Goal: Check status

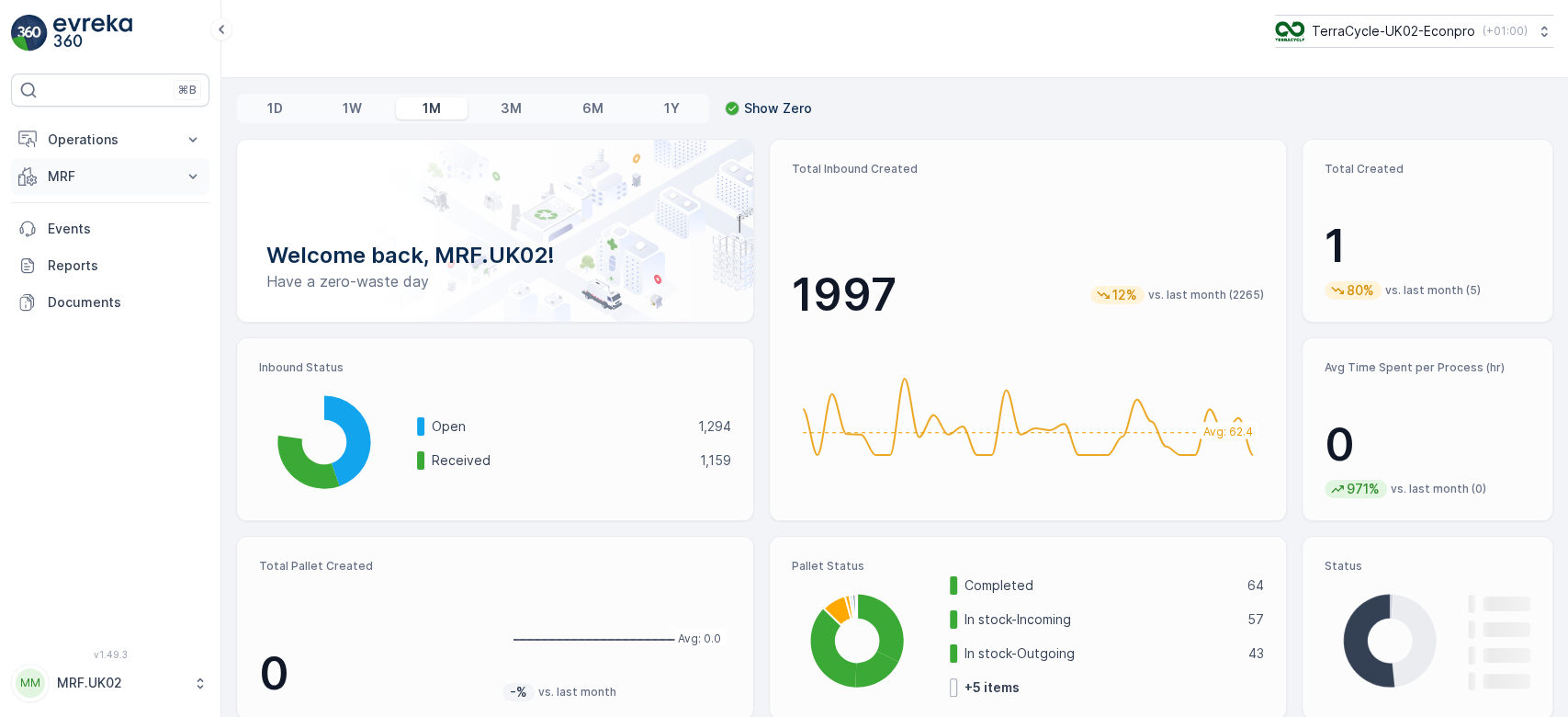
click at [155, 176] on p "MRF" at bounding box center [110, 177] width 125 height 19
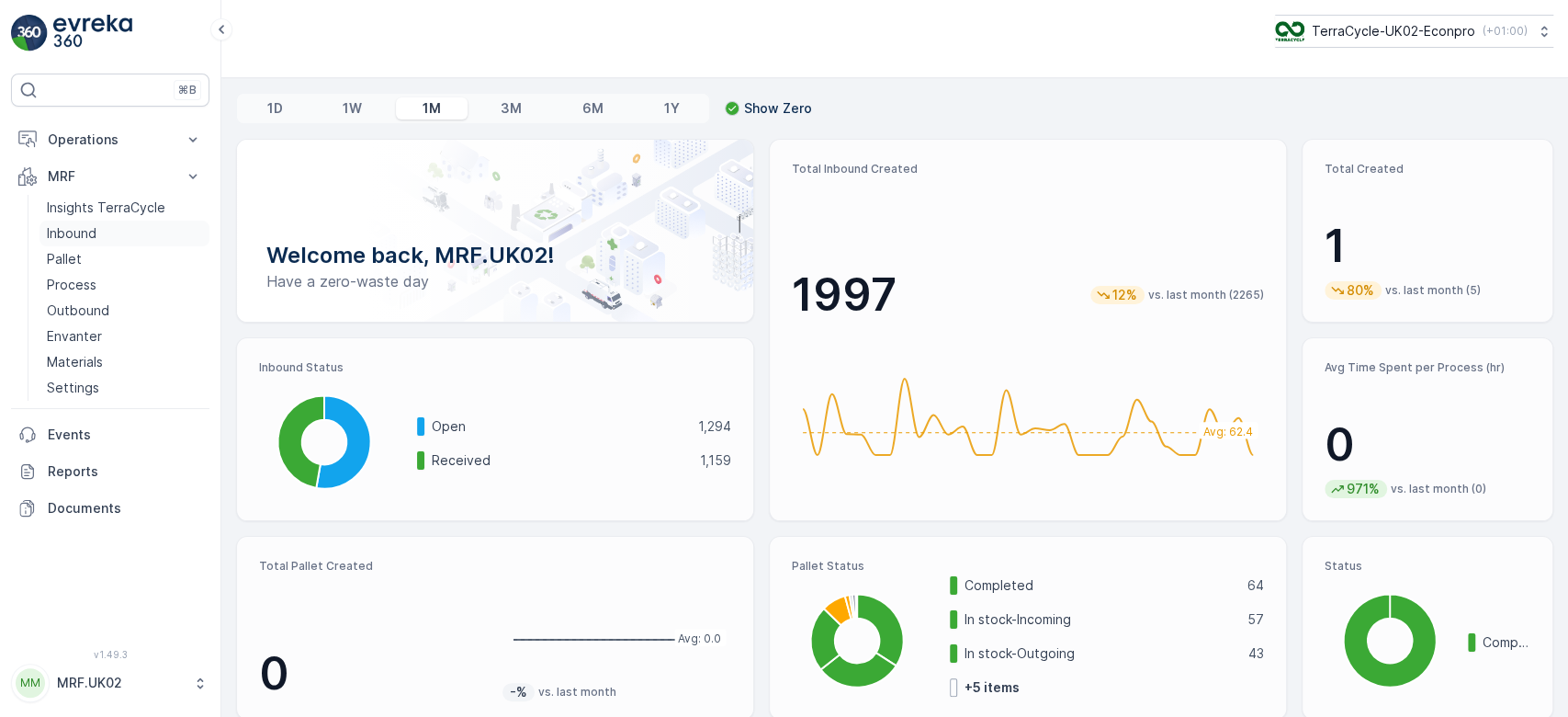
click at [135, 235] on link "Inbound" at bounding box center [124, 233] width 170 height 25
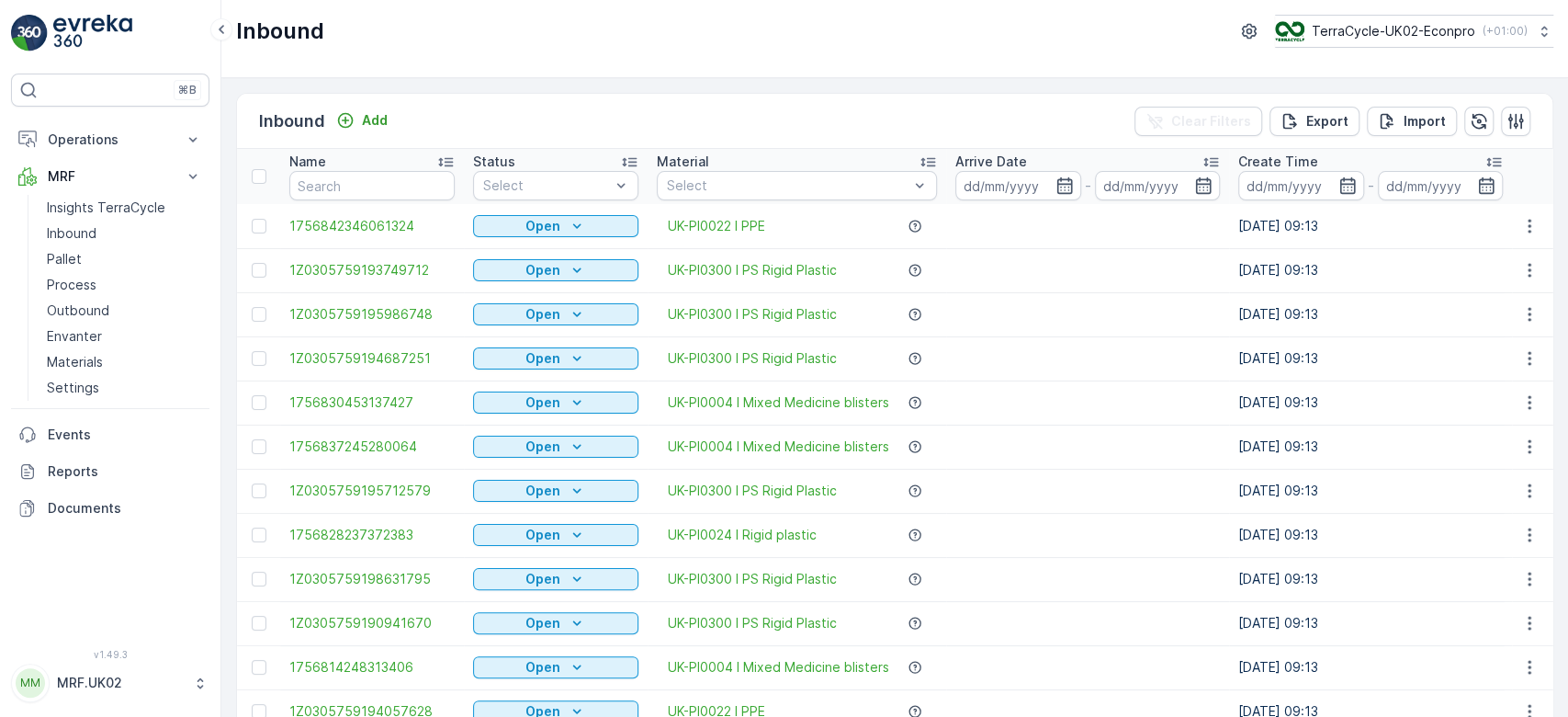
click at [534, 248] on td "Open" at bounding box center [556, 270] width 184 height 44
click at [549, 195] on div "Select" at bounding box center [556, 185] width 165 height 29
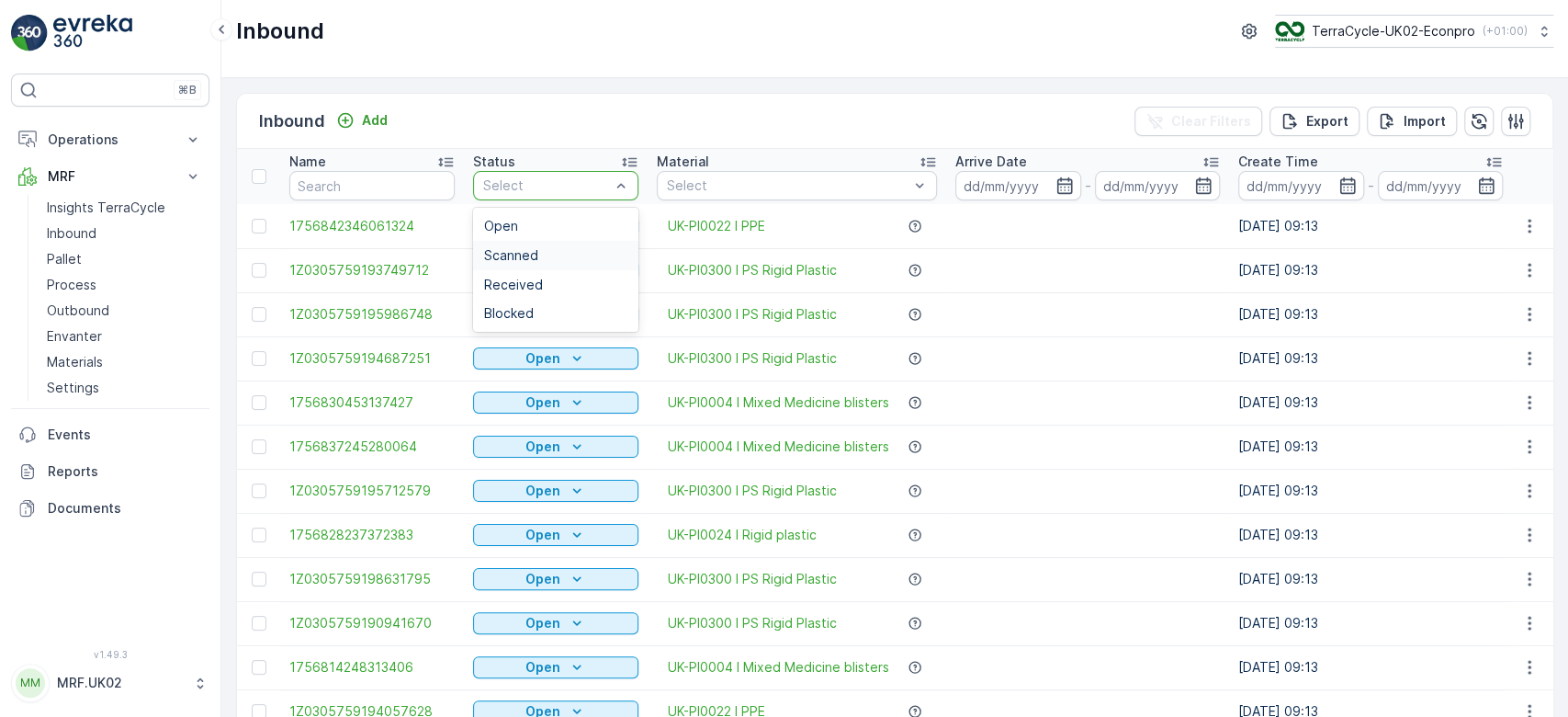
click at [529, 248] on span "Scanned" at bounding box center [511, 256] width 54 height 15
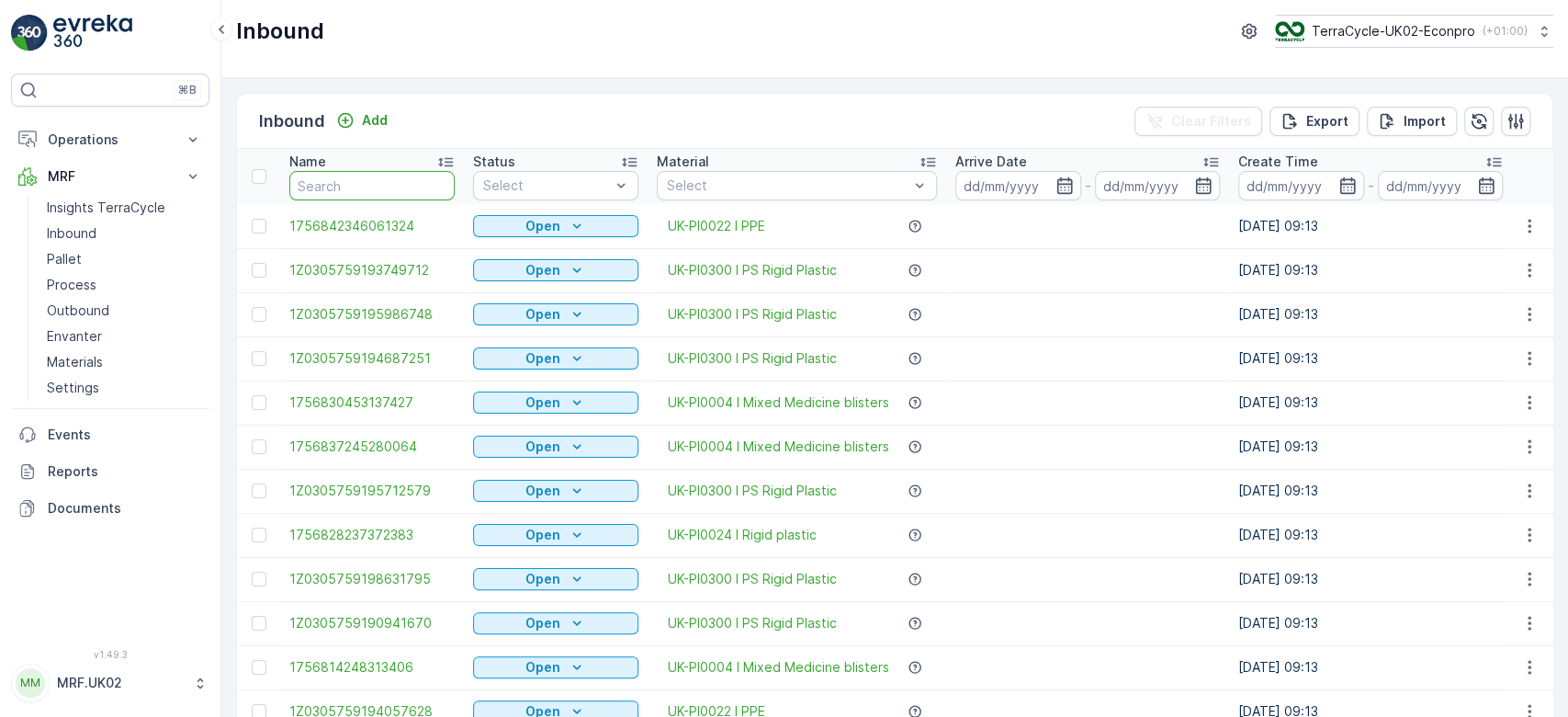
click at [409, 187] on input "text" at bounding box center [372, 185] width 165 height 29
click at [374, 181] on input "text" at bounding box center [372, 185] width 165 height 29
